Goal: Task Accomplishment & Management: Manage account settings

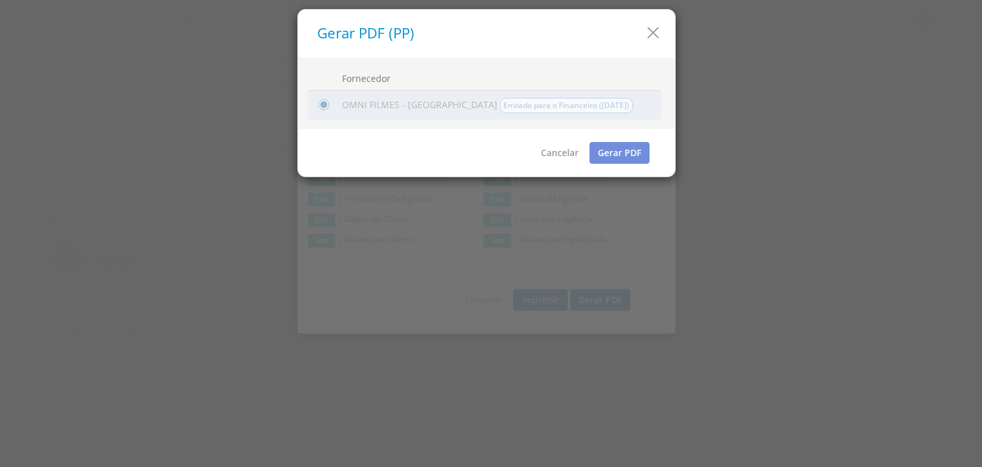
click at [647, 36] on icon "button" at bounding box center [653, 33] width 19 height 19
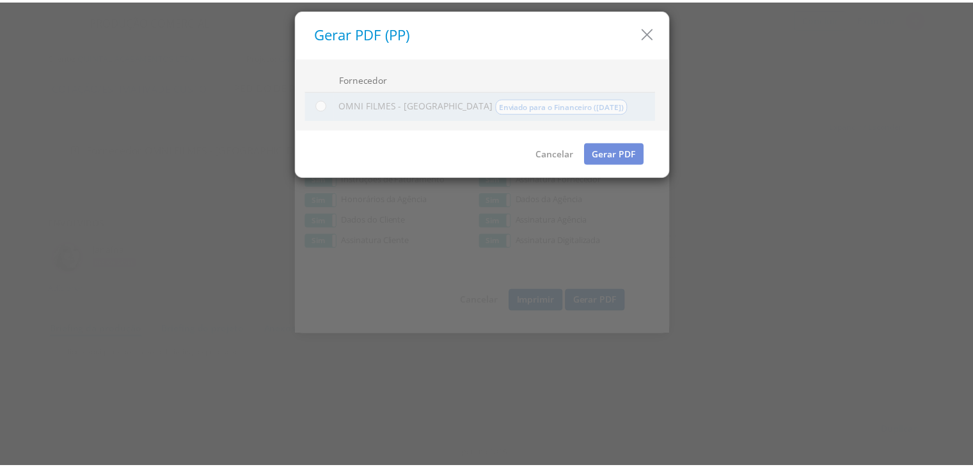
scroll to position [59, 0]
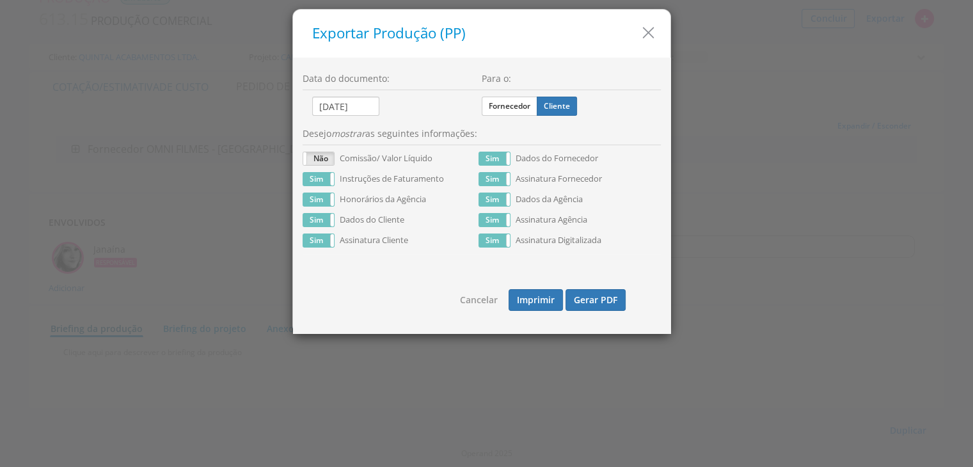
click at [643, 38] on icon "button" at bounding box center [648, 33] width 19 height 19
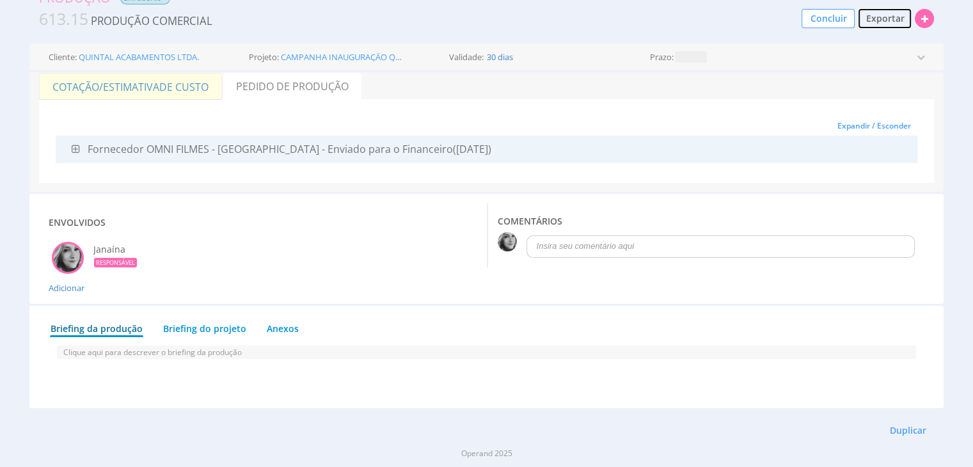
scroll to position [0, 0]
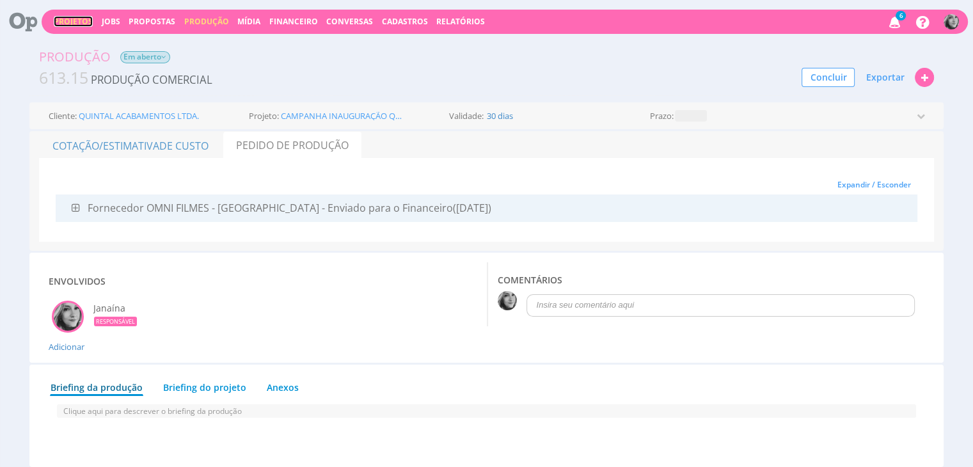
click at [69, 21] on link "Projetos" at bounding box center [73, 21] width 39 height 11
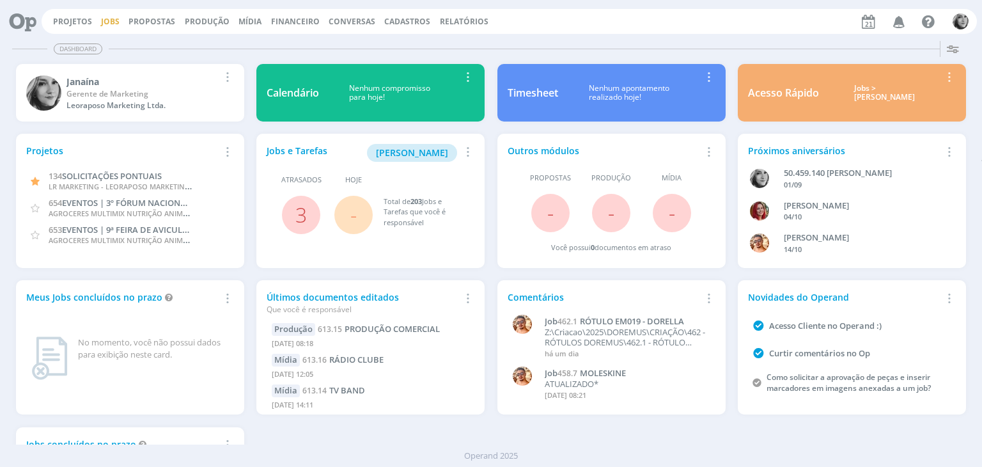
click at [107, 24] on link "Jobs" at bounding box center [110, 21] width 19 height 11
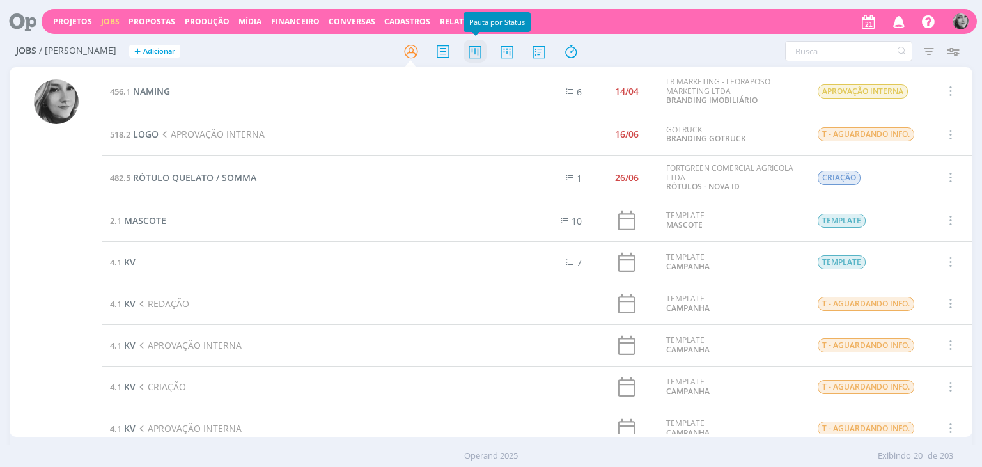
click at [474, 54] on icon at bounding box center [475, 51] width 23 height 25
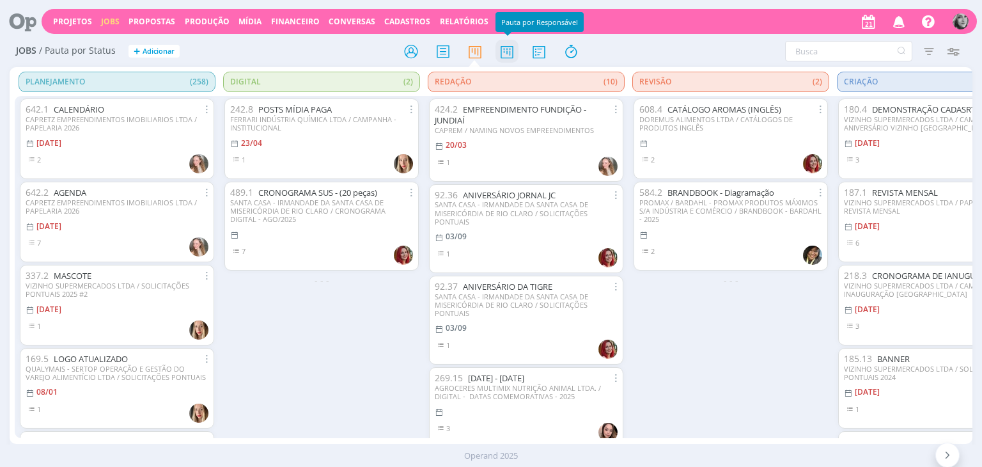
click at [507, 54] on icon at bounding box center [507, 51] width 23 height 25
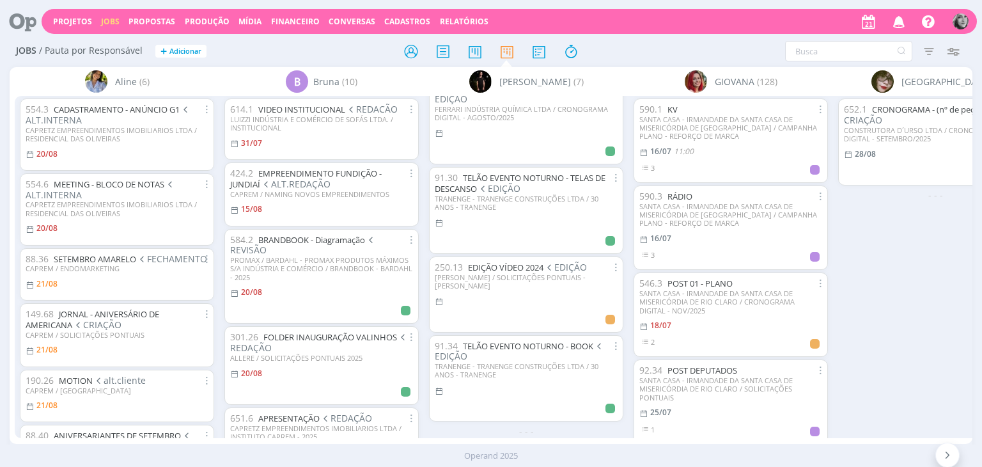
scroll to position [289, 0]
click at [527, 401] on div at bounding box center [526, 408] width 183 height 15
click at [526, 340] on link "TELÃO EVENTO NOTURNO - BOOK" at bounding box center [528, 346] width 130 height 12
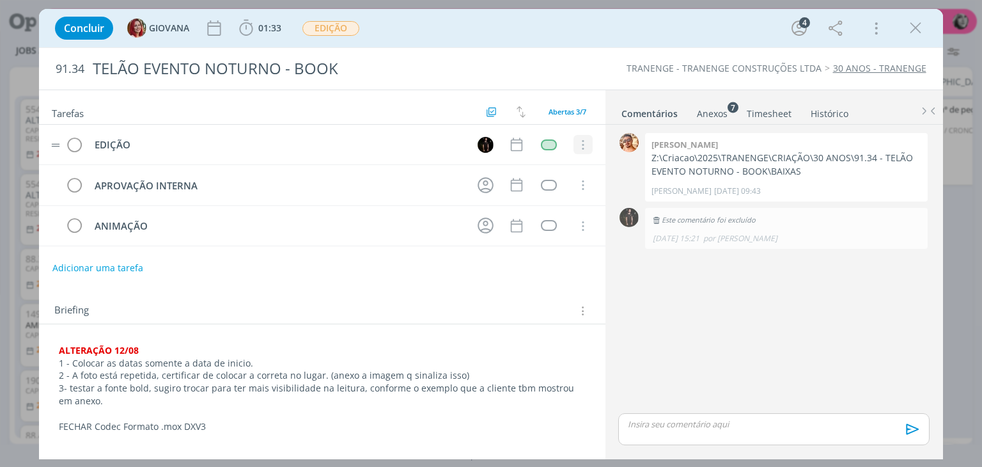
click at [578, 144] on icon "dialog" at bounding box center [583, 145] width 14 height 12
click at [546, 143] on div "dialog" at bounding box center [549, 144] width 16 height 11
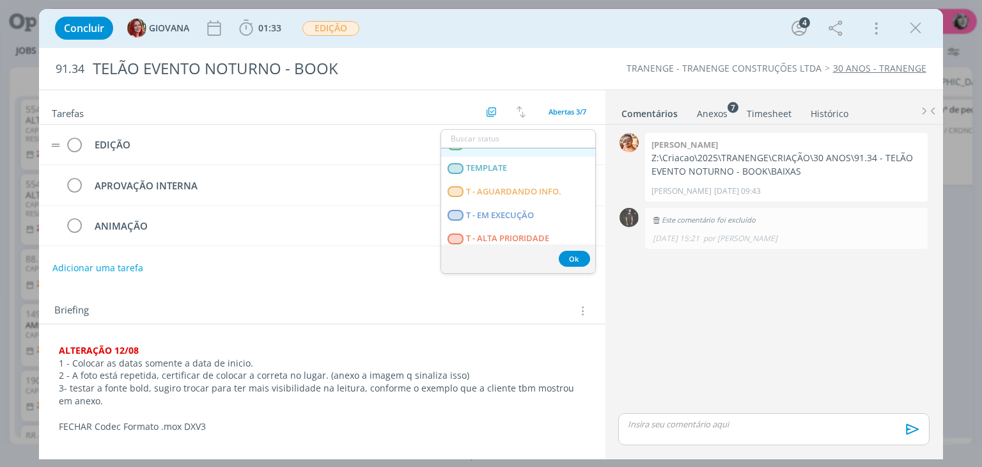
scroll to position [256, 0]
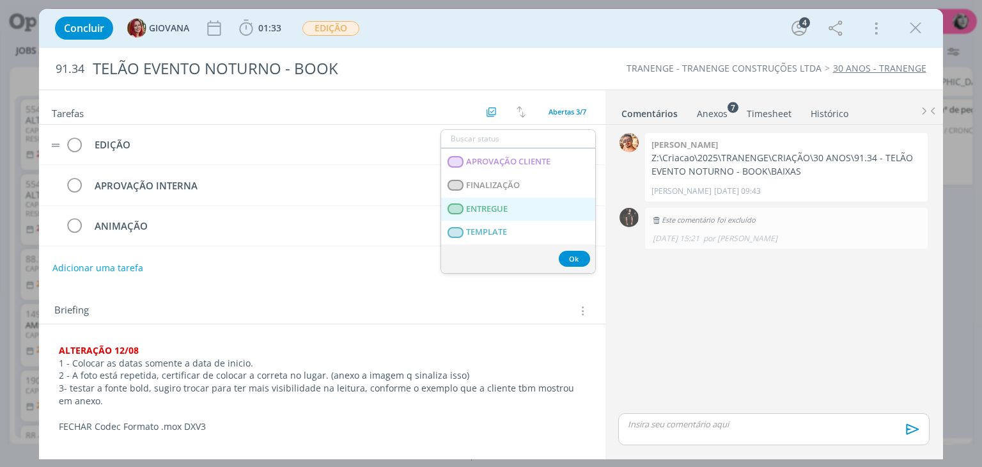
click at [509, 202] on link "ENTREGUE" at bounding box center [518, 210] width 154 height 24
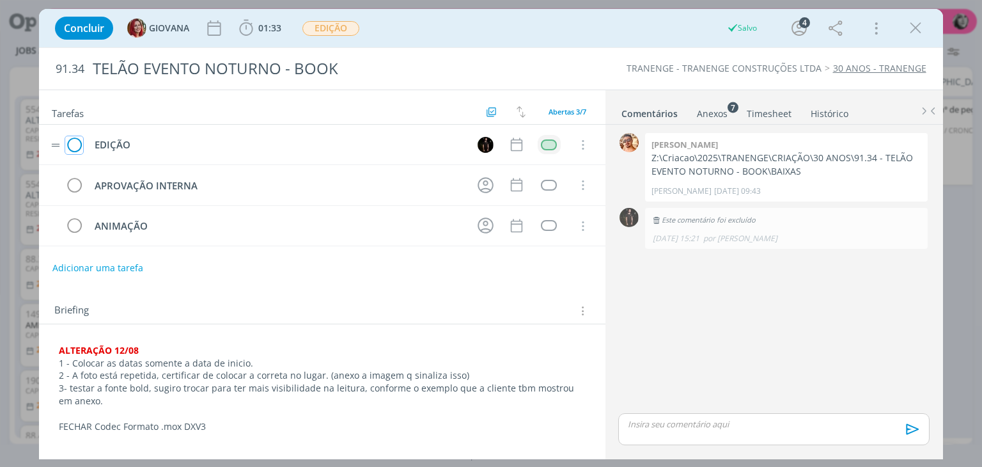
click at [72, 144] on icon "dialog" at bounding box center [74, 145] width 18 height 19
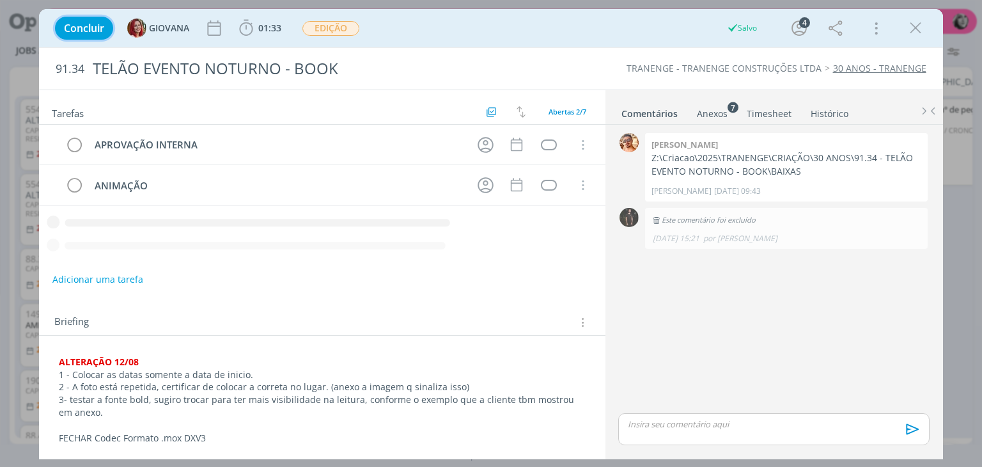
click at [89, 30] on span "Concluir" at bounding box center [84, 28] width 40 height 10
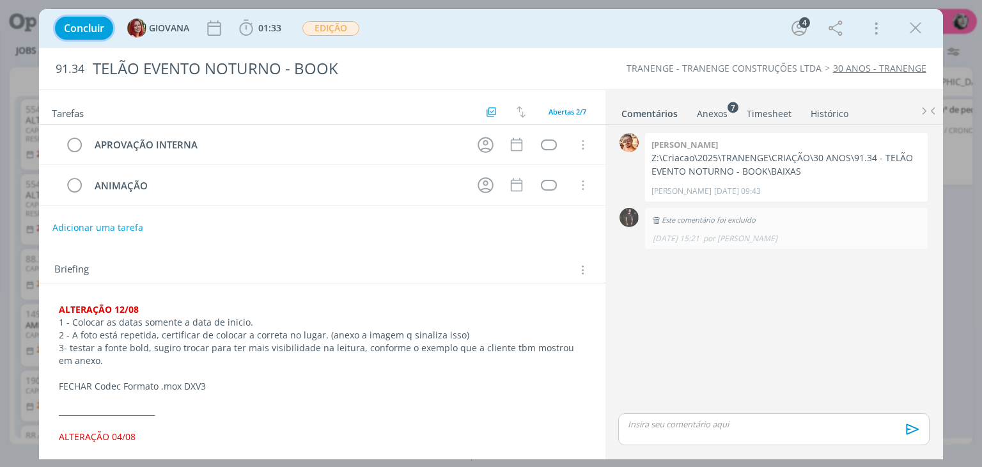
scroll to position [200, 0]
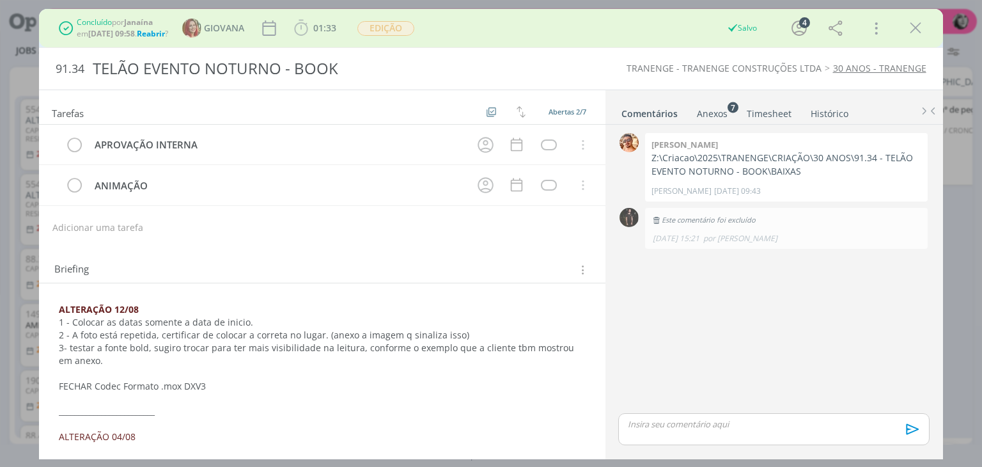
click at [918, 28] on icon "dialog" at bounding box center [915, 28] width 19 height 19
